Goal: Ask a question

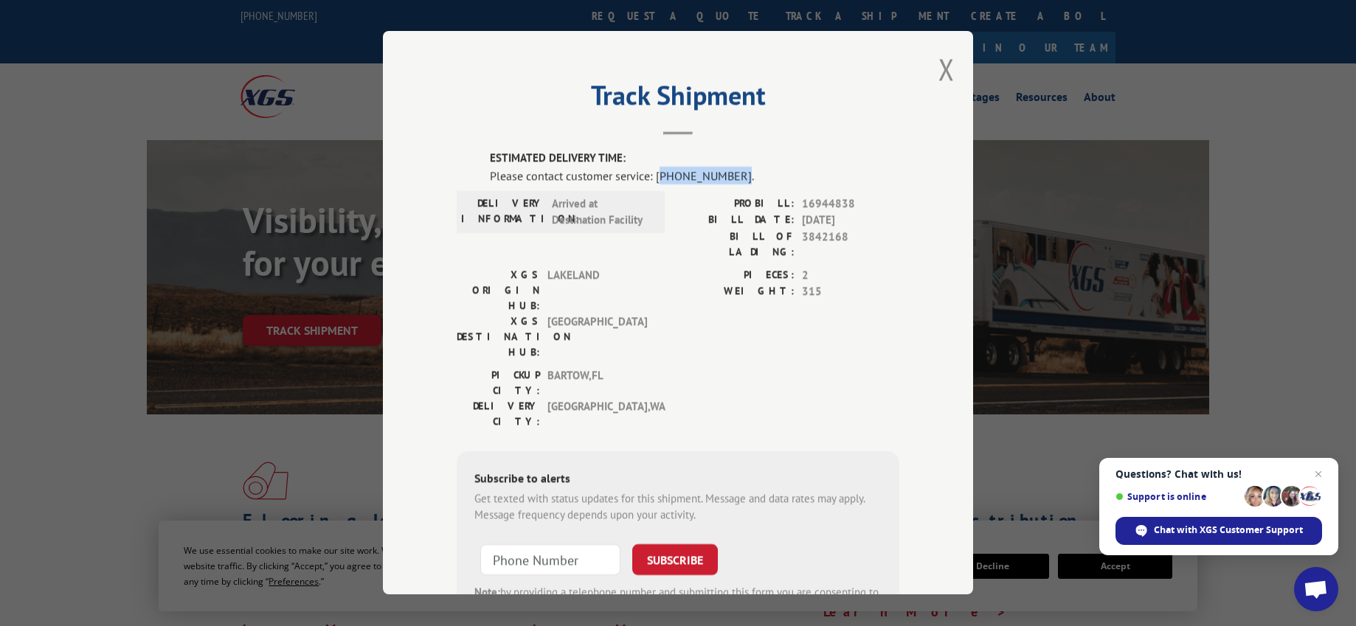
drag, startPoint x: 654, startPoint y: 176, endPoint x: 726, endPoint y: 177, distance: 72.3
click at [726, 177] on div "Please contact customer service: [PHONE_NUMBER]." at bounding box center [694, 176] width 409 height 18
copy div "844) 947-7447"
click at [16, 108] on div "Track Shipment ESTIMATED DELIVERY TIME: Please contact customer service: [PHONE…" at bounding box center [678, 313] width 1356 height 626
click at [1181, 530] on span "Chat with XGS Customer Support" at bounding box center [1228, 530] width 149 height 13
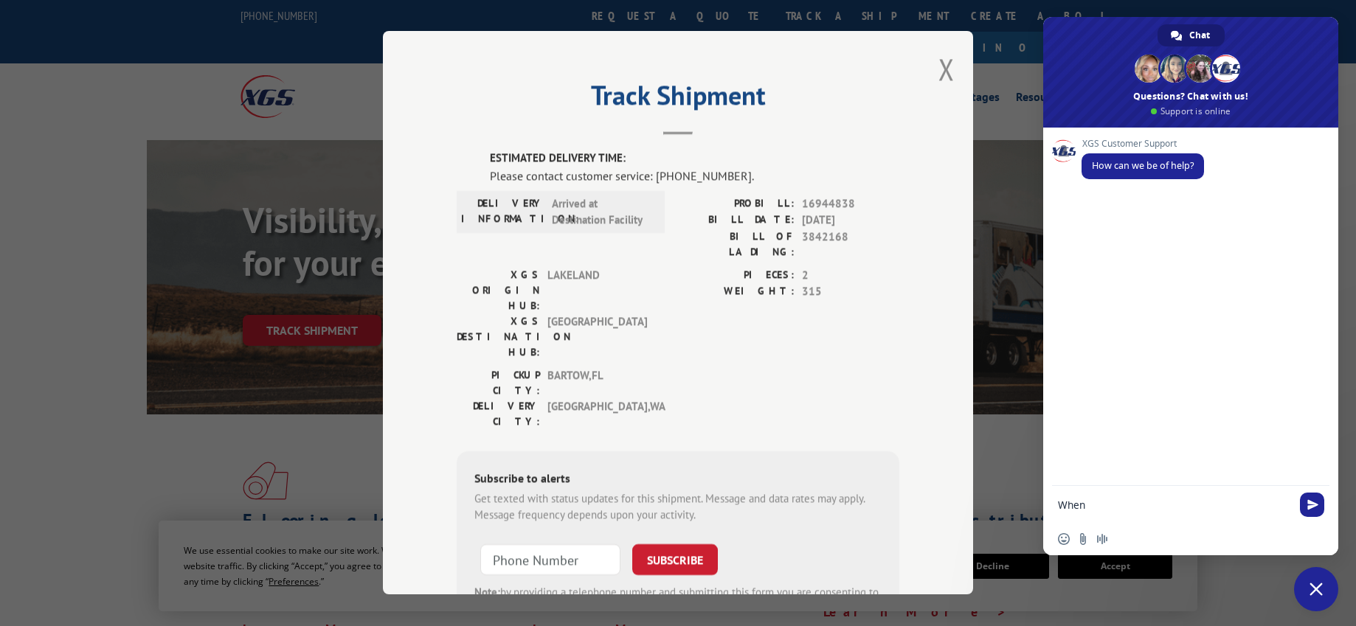
type textarea "When"
click at [1317, 594] on span "Close chat" at bounding box center [1315, 589] width 13 height 13
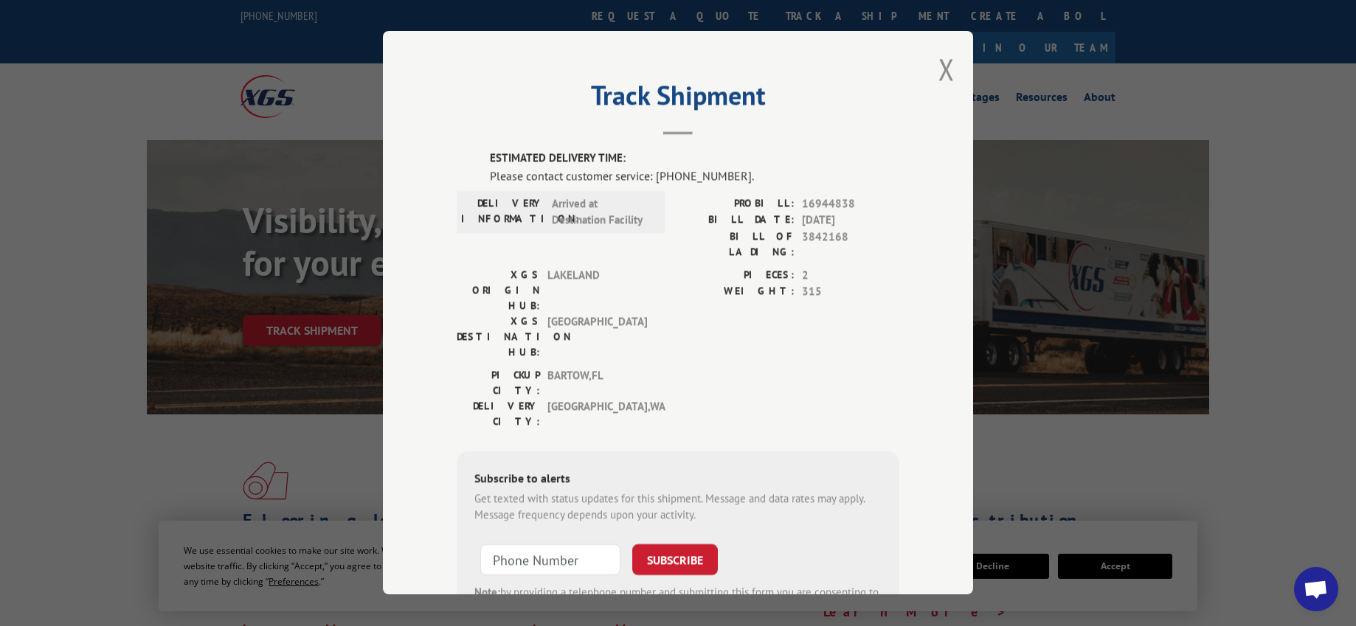
click at [929, 71] on div "Track Shipment ESTIMATED DELIVERY TIME: Please contact customer service: [PHONE…" at bounding box center [678, 312] width 590 height 563
click at [949, 71] on button "Close modal" at bounding box center [946, 68] width 16 height 39
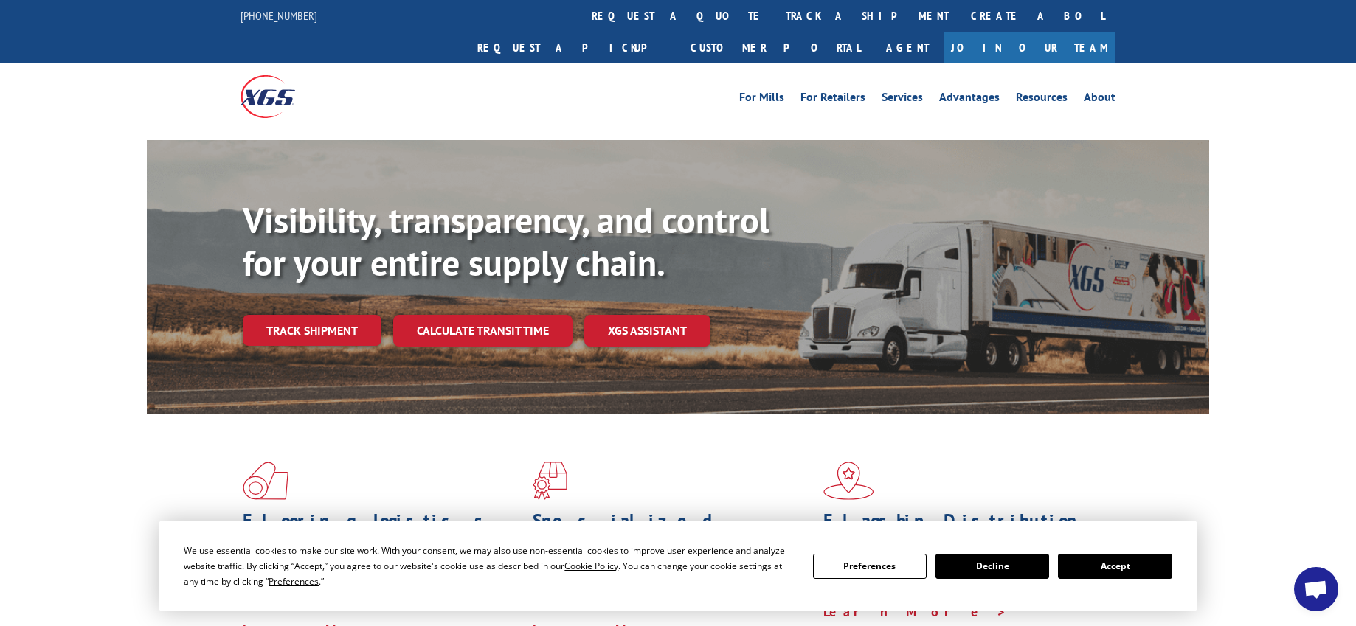
click at [1005, 563] on button "Decline" at bounding box center [992, 566] width 114 height 25
